Goal: Information Seeking & Learning: Learn about a topic

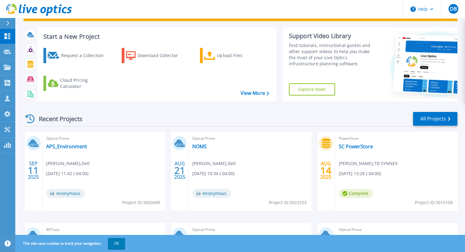
scroll to position [27, 0]
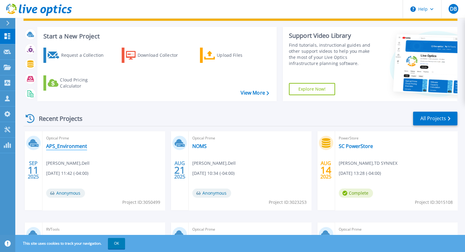
click at [71, 147] on link "APS_Environment" at bounding box center [66, 146] width 41 height 6
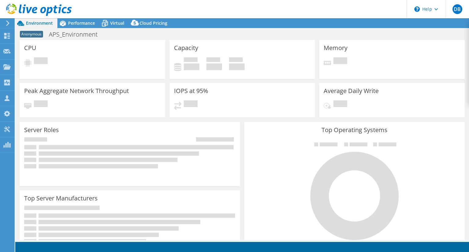
select select "USD"
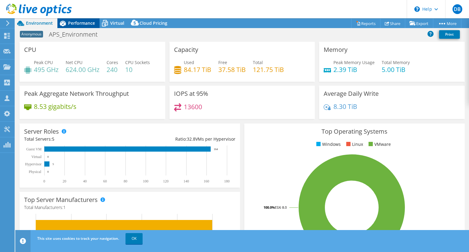
click at [90, 23] on span "Performance" at bounding box center [81, 23] width 27 height 6
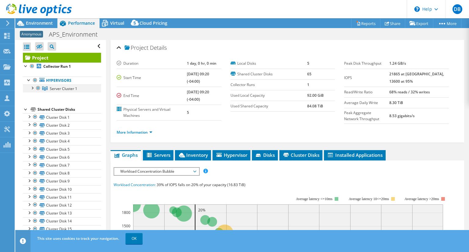
click at [33, 88] on div at bounding box center [32, 88] width 6 height 6
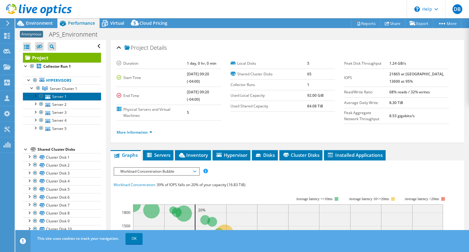
click at [56, 99] on link "Server 1" at bounding box center [62, 97] width 78 height 8
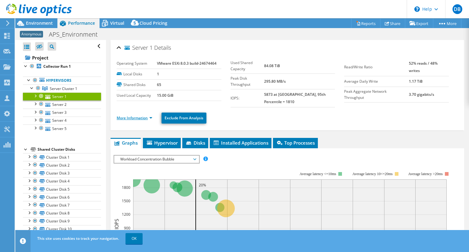
click at [135, 115] on link "More Information" at bounding box center [135, 117] width 36 height 5
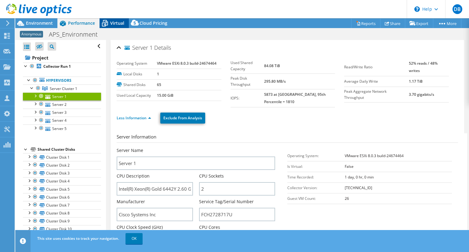
click at [113, 27] on div "Virtual" at bounding box center [114, 23] width 29 height 10
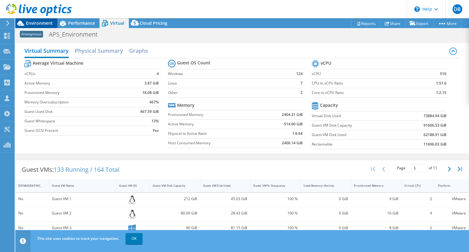
click at [42, 24] on span "Environment" at bounding box center [39, 23] width 27 height 6
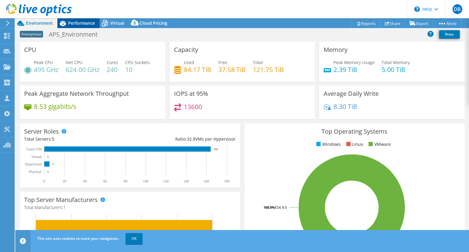
click at [77, 23] on span "Performance" at bounding box center [81, 23] width 27 height 6
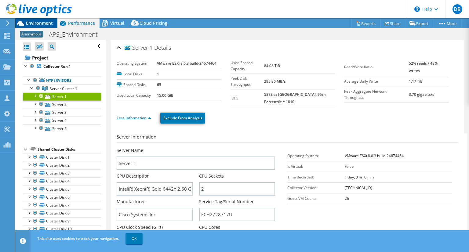
click at [42, 22] on span "Environment" at bounding box center [39, 23] width 27 height 6
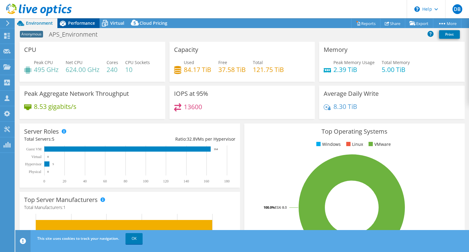
click at [82, 22] on span "Performance" at bounding box center [81, 23] width 27 height 6
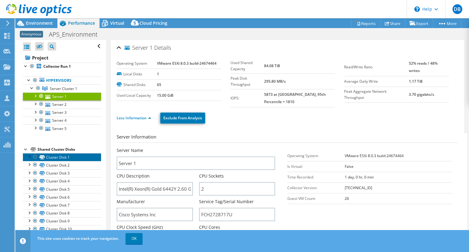
click at [66, 158] on link "Cluster Disk 1" at bounding box center [62, 157] width 78 height 8
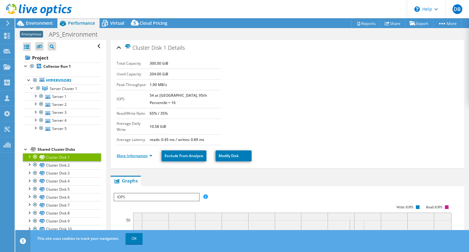
click at [131, 153] on link "More Information" at bounding box center [135, 155] width 36 height 5
